Goal: Transaction & Acquisition: Obtain resource

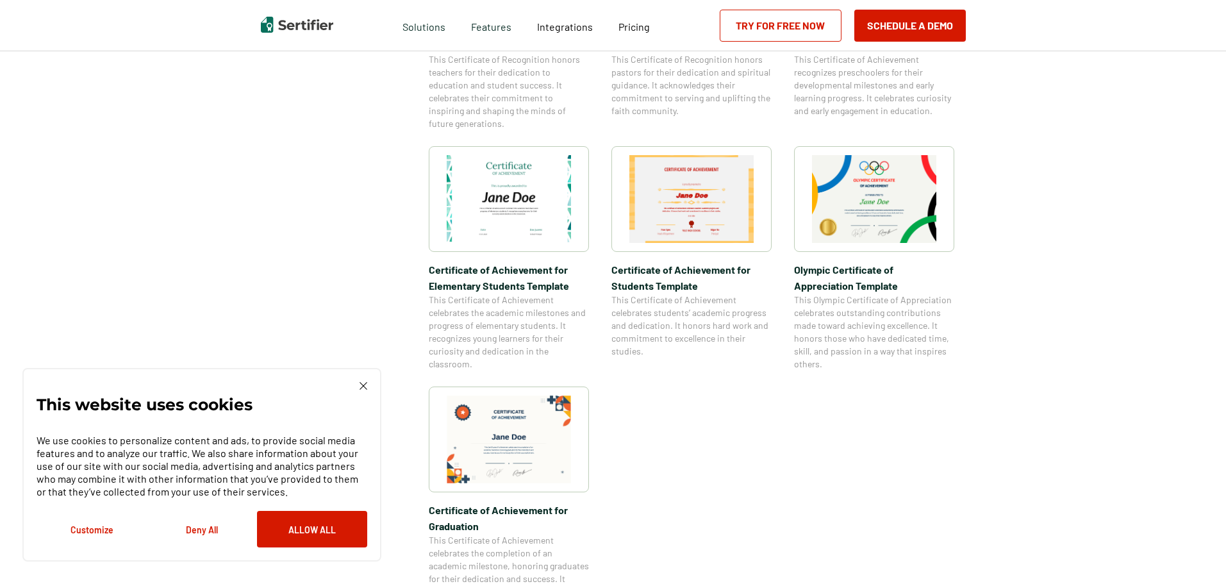
scroll to position [1154, 0]
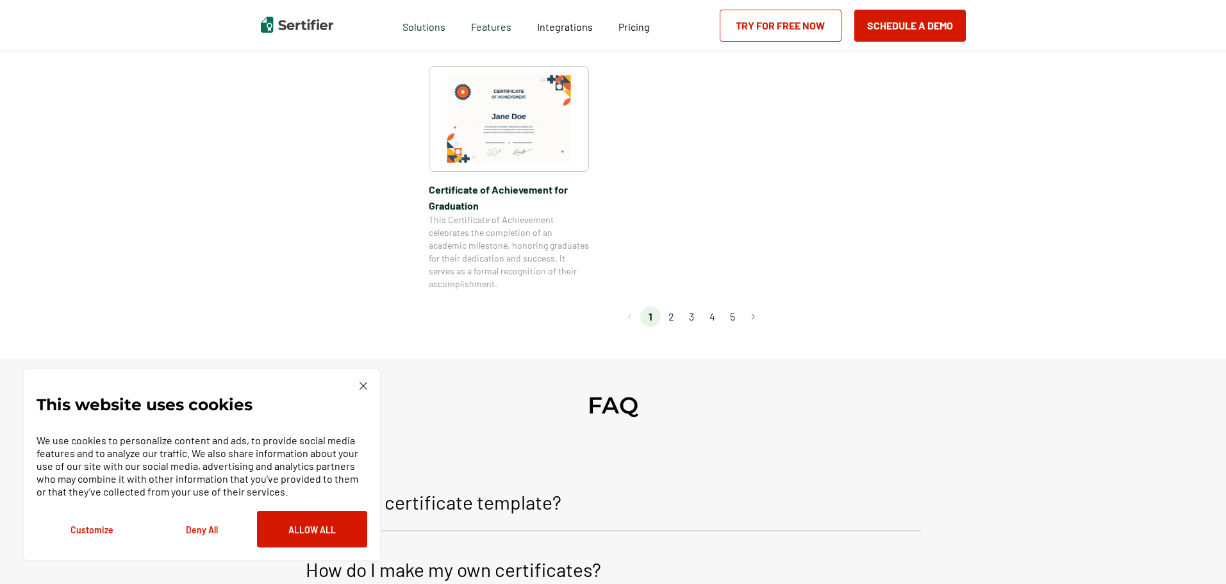
click at [671, 312] on li "2" at bounding box center [671, 316] width 21 height 21
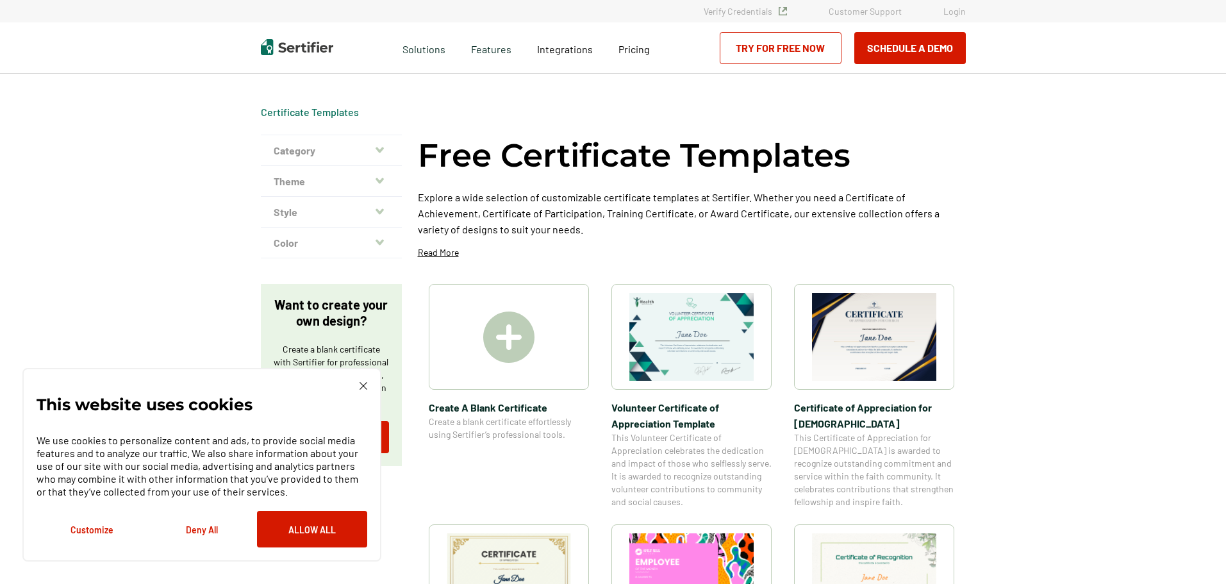
click at [707, 345] on img at bounding box center [691, 337] width 124 height 88
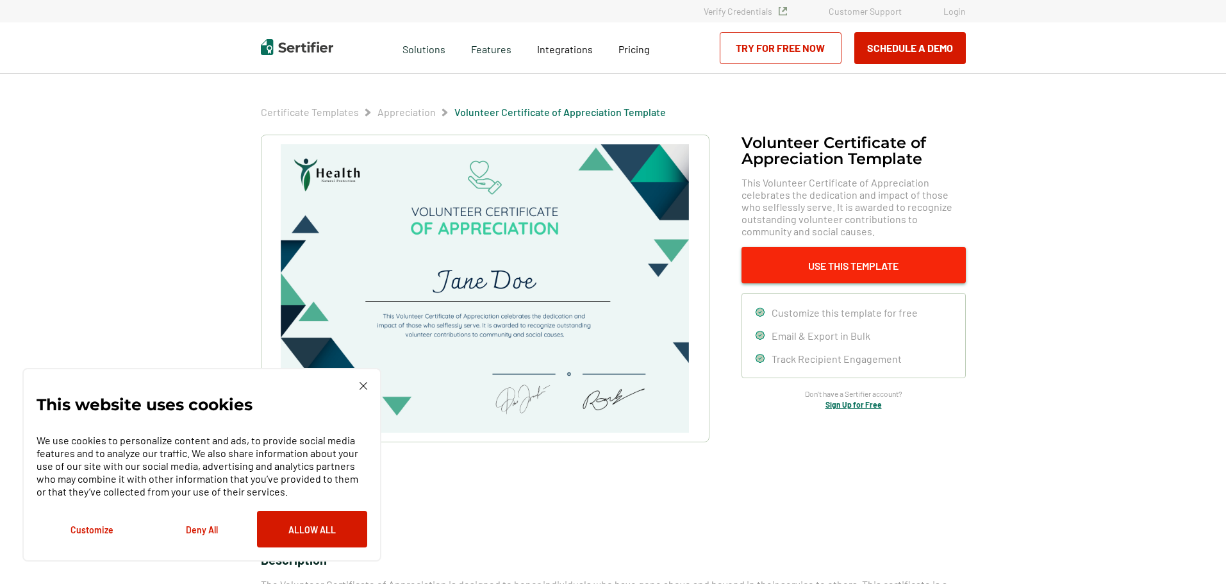
click at [834, 270] on button "Use This Template" at bounding box center [854, 265] width 224 height 37
